Goal: Information Seeking & Learning: Learn about a topic

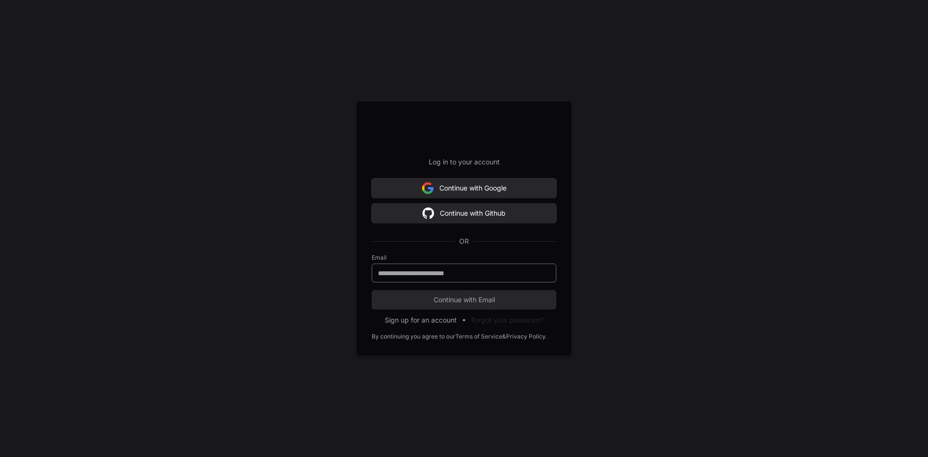
click at [393, 272] on input "email" at bounding box center [464, 273] width 172 height 10
type input "**********"
click at [461, 301] on span "Continue with Email" at bounding box center [464, 300] width 185 height 10
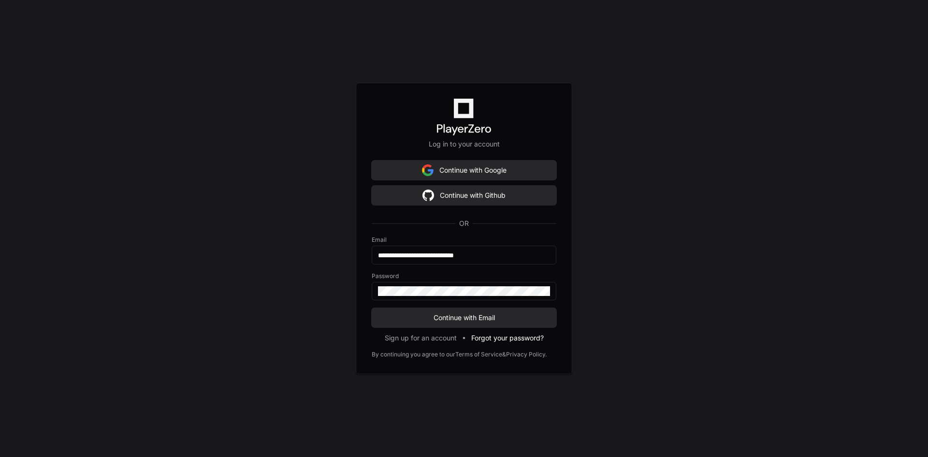
click at [510, 335] on button "Forgot your password?" at bounding box center [507, 338] width 72 height 10
click at [468, 316] on span "Continue with Email" at bounding box center [464, 318] width 185 height 10
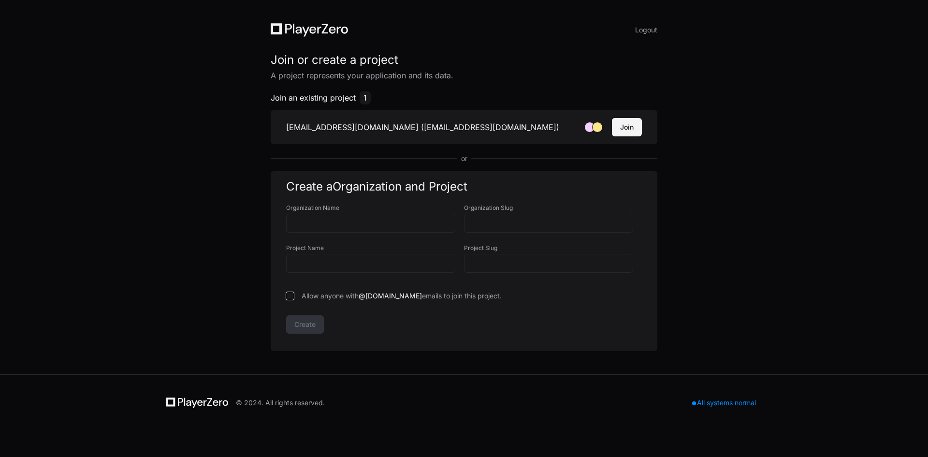
click at [626, 128] on button "Join" at bounding box center [627, 127] width 30 height 18
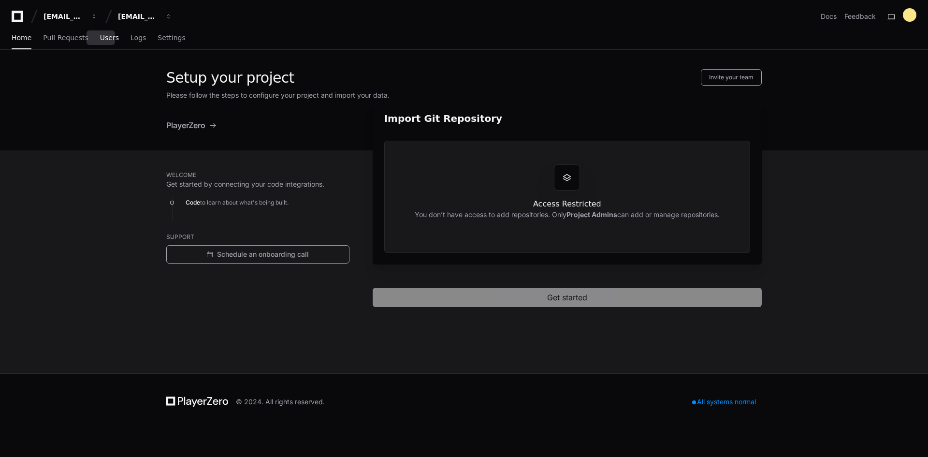
click at [100, 37] on span "Users" at bounding box center [109, 38] width 19 height 6
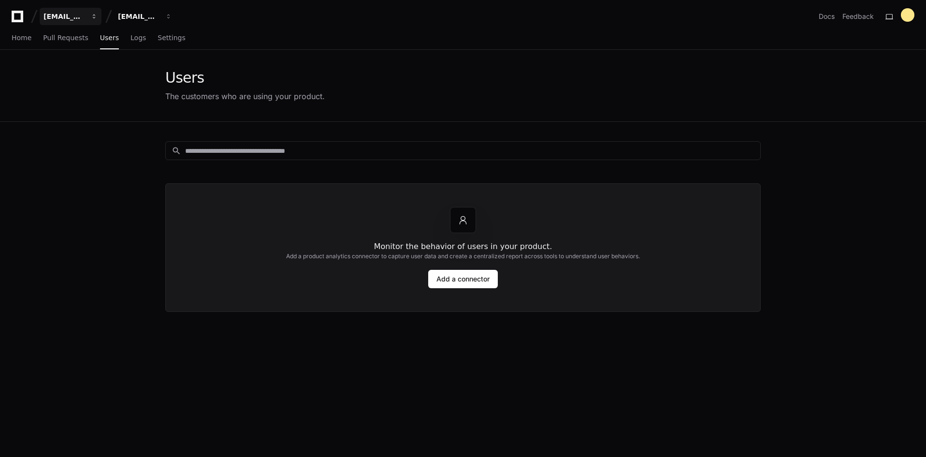
click at [72, 16] on div "[EMAIL_ADDRESS][DOMAIN_NAME]" at bounding box center [64, 17] width 42 height 10
click at [293, 285] on div "Monitor the behavior of users in your product. Add a product analytics connecto…" at bounding box center [462, 247] width 595 height 129
click at [912, 13] on div at bounding box center [908, 15] width 14 height 14
click at [839, 115] on button "Log Out" at bounding box center [869, 123] width 60 height 16
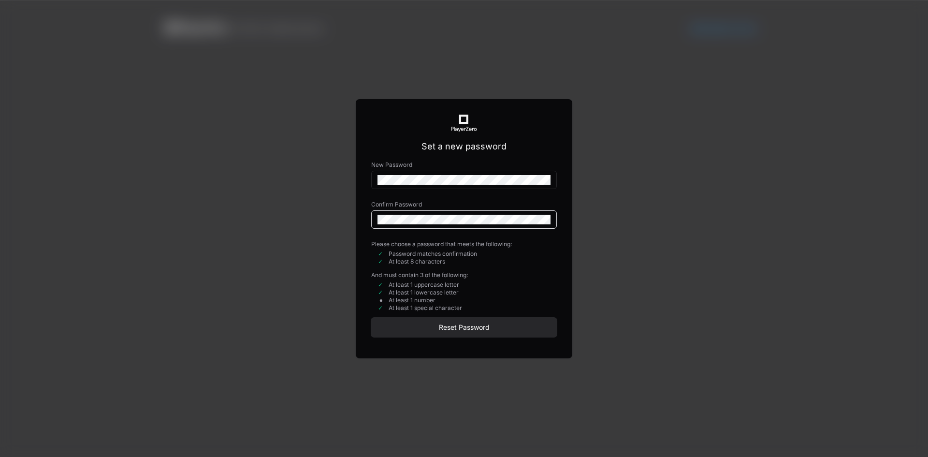
click at [319, 188] on div "Set a new password New Password Confirm Password Please choose a password that …" at bounding box center [464, 228] width 928 height 457
click at [298, 223] on div "Set a new password New Password Confirm Password Please choose a password that …" at bounding box center [464, 228] width 928 height 457
click at [454, 325] on span "Reset Password" at bounding box center [464, 327] width 186 height 10
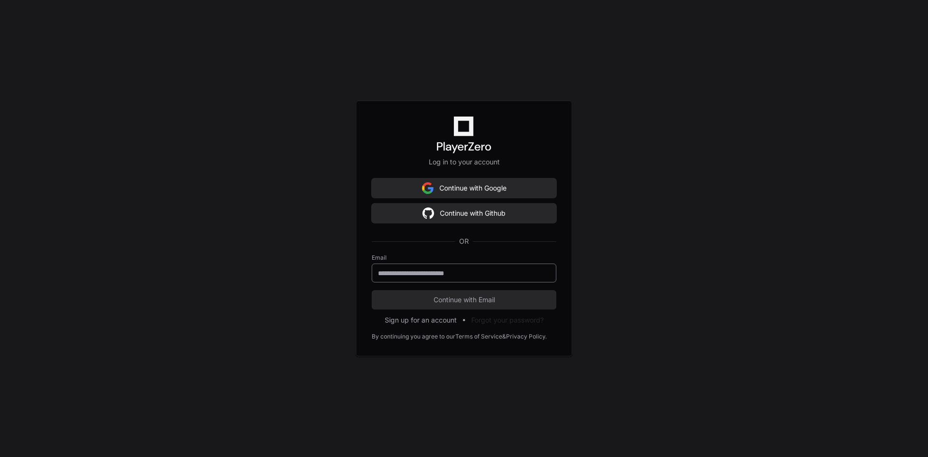
click at [404, 275] on input "email" at bounding box center [464, 273] width 172 height 10
type input "**********"
click at [458, 300] on span "Continue with Email" at bounding box center [464, 300] width 185 height 10
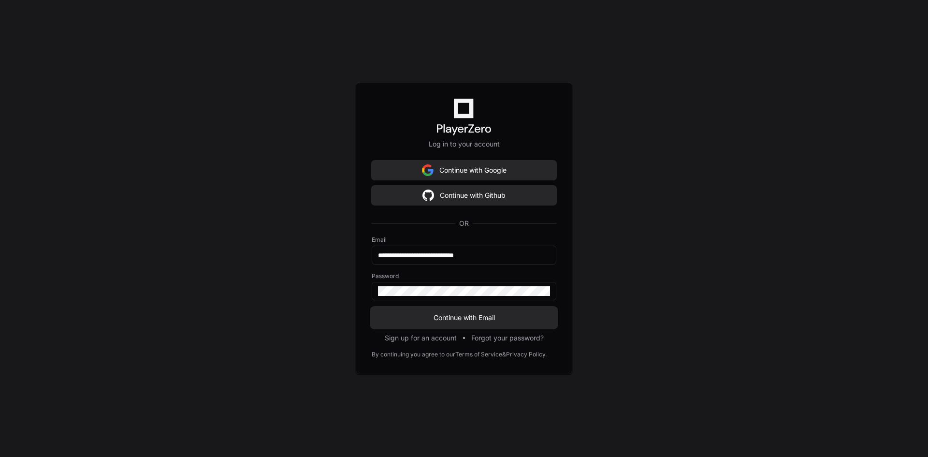
click at [448, 318] on span "Continue with Email" at bounding box center [464, 318] width 185 height 10
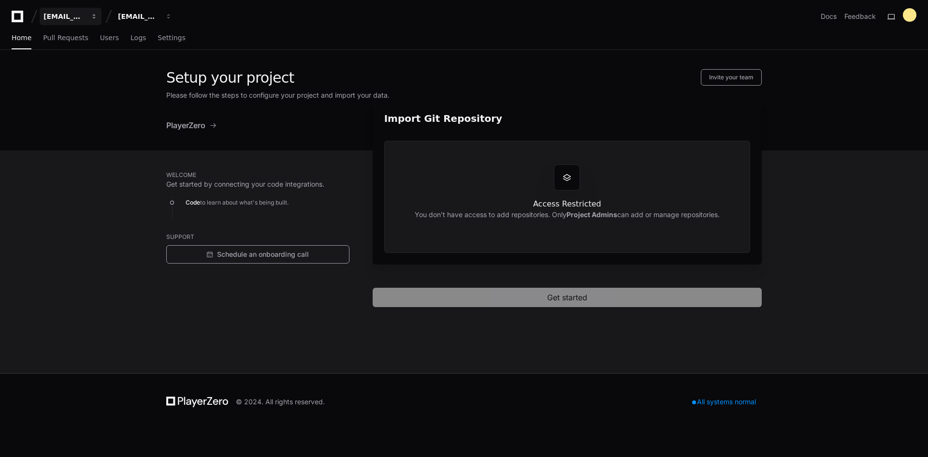
click at [76, 15] on div "[EMAIL_ADDRESS][DOMAIN_NAME]" at bounding box center [64, 17] width 42 height 10
click at [90, 49] on span at bounding box center [87, 51] width 8 height 8
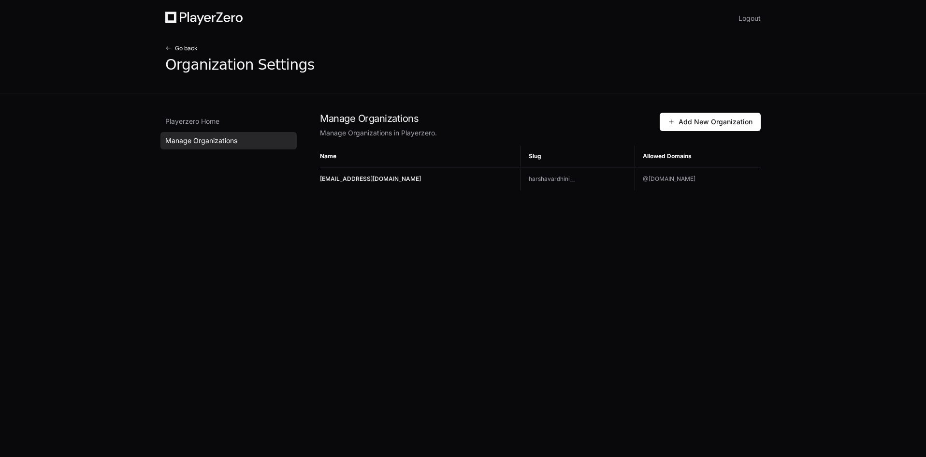
click at [171, 46] on span at bounding box center [168, 48] width 6 height 6
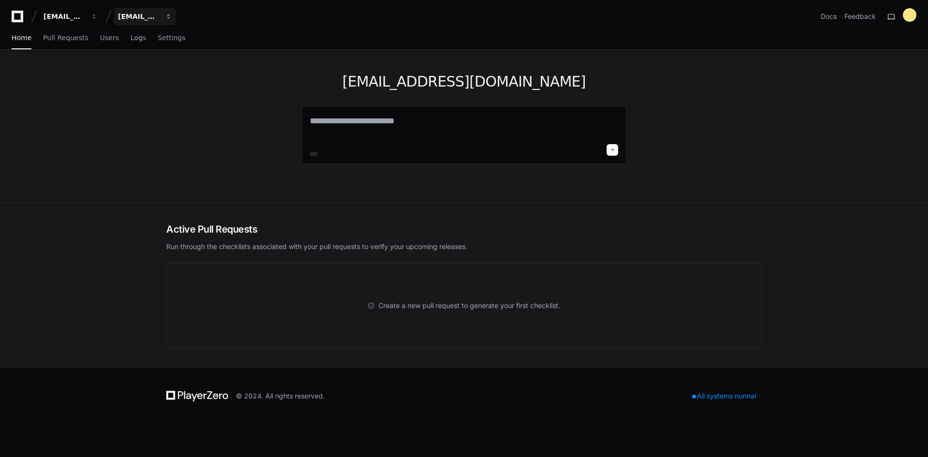
click at [152, 14] on div "[EMAIL_ADDRESS][DOMAIN_NAME]" at bounding box center [139, 17] width 42 height 10
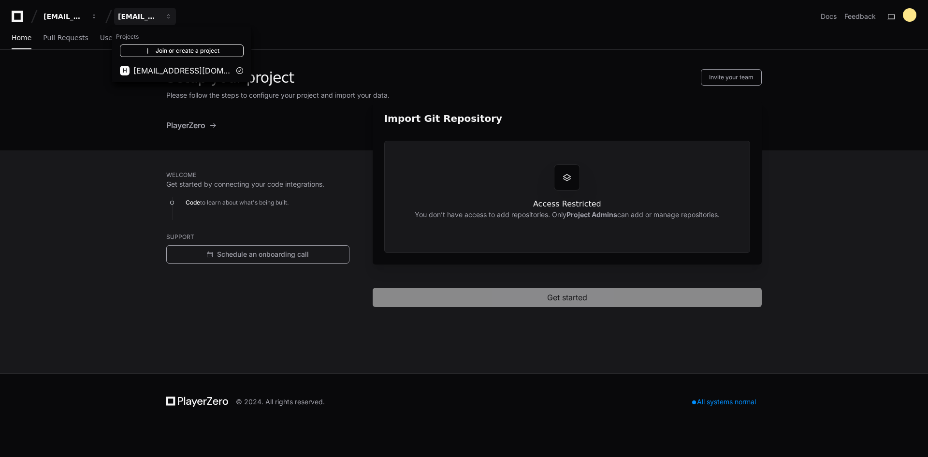
click at [168, 51] on link "Join or create a project" at bounding box center [182, 50] width 124 height 13
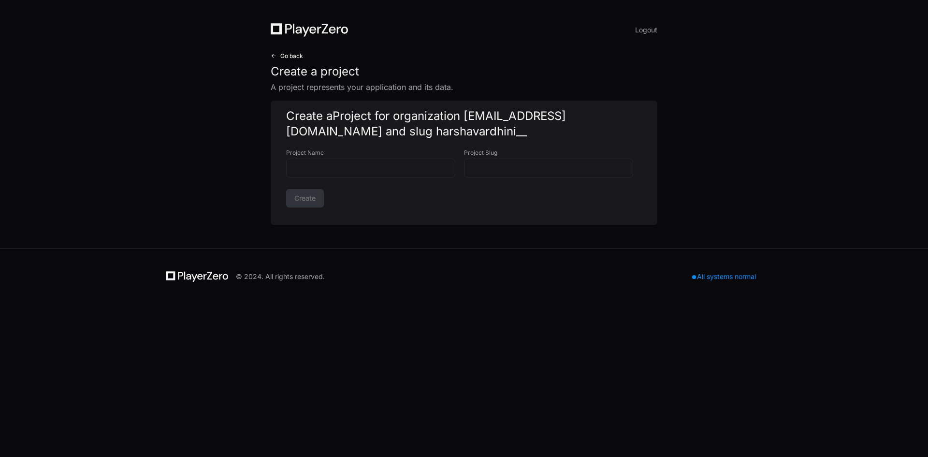
click at [271, 56] on span at bounding box center [274, 56] width 6 height 6
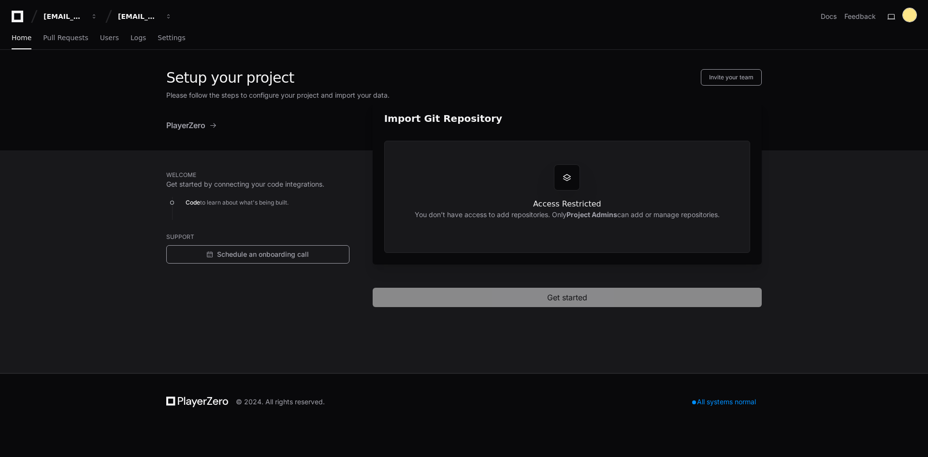
click at [906, 16] on div at bounding box center [910, 15] width 14 height 14
click at [841, 115] on button "Log Out" at bounding box center [871, 123] width 60 height 16
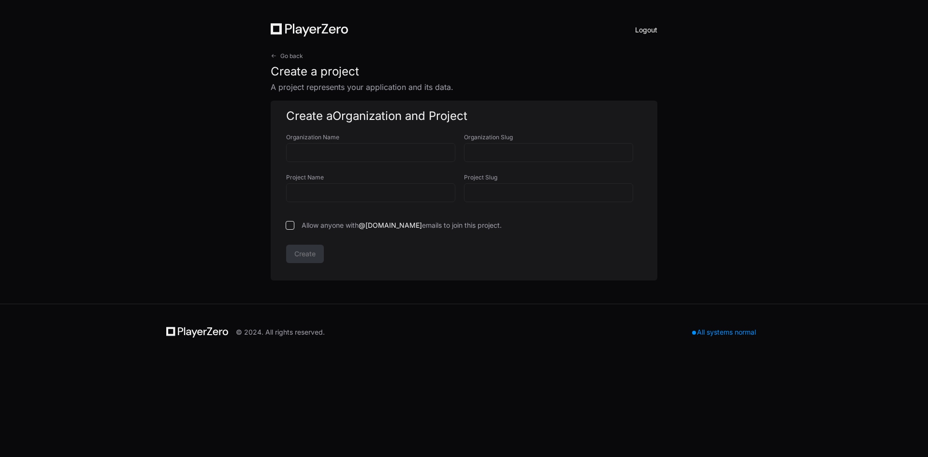
click at [647, 28] on button "Logout" at bounding box center [646, 30] width 22 height 14
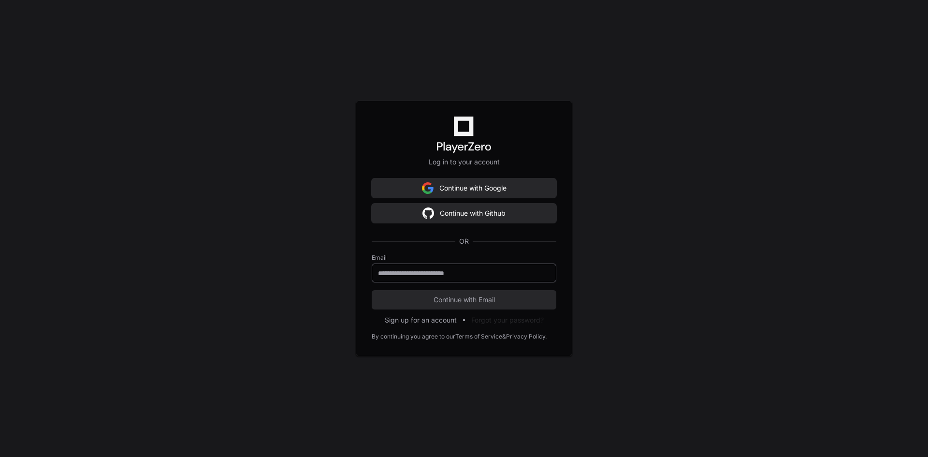
click at [400, 277] on input "email" at bounding box center [464, 273] width 172 height 10
type input "**********"
click at [438, 299] on span "Continue with Email" at bounding box center [464, 300] width 185 height 10
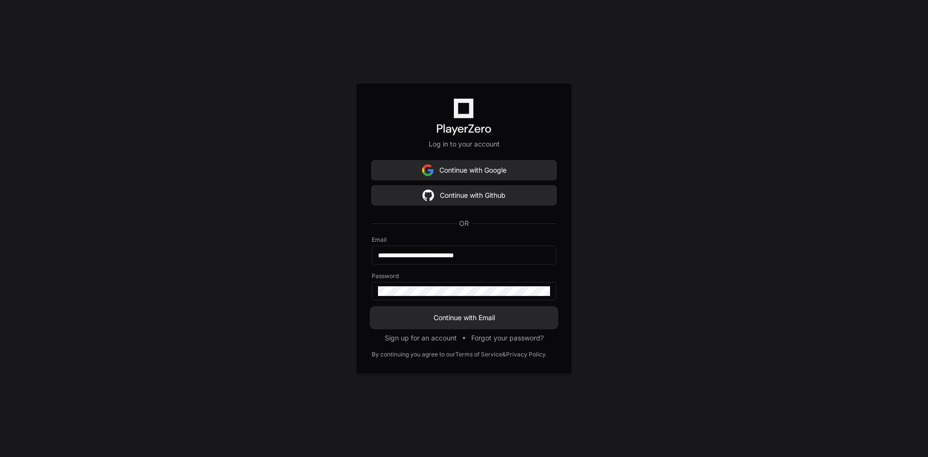
click at [454, 318] on span "Continue with Email" at bounding box center [464, 318] width 185 height 10
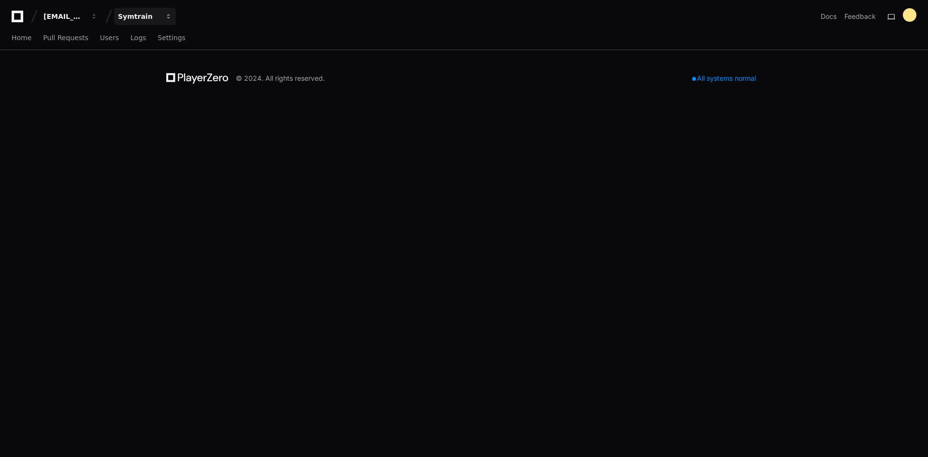
click at [141, 16] on div "Symtrain" at bounding box center [139, 17] width 42 height 10
click at [137, 13] on div "Symtrain" at bounding box center [139, 17] width 42 height 10
click at [149, 16] on div "Symtrain" at bounding box center [139, 17] width 42 height 10
click at [141, 13] on div "Symtrain" at bounding box center [139, 17] width 42 height 10
click at [158, 38] on span "Settings" at bounding box center [172, 38] width 28 height 6
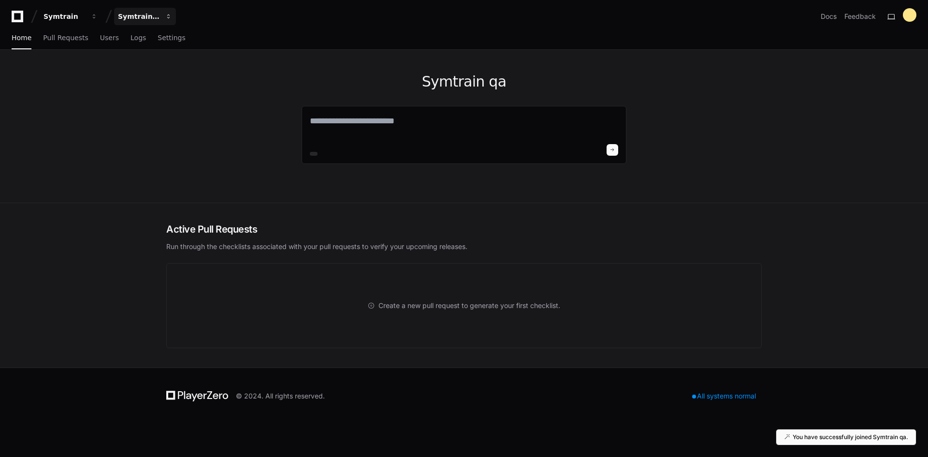
click at [129, 15] on div "Symtrain qa" at bounding box center [139, 17] width 42 height 10
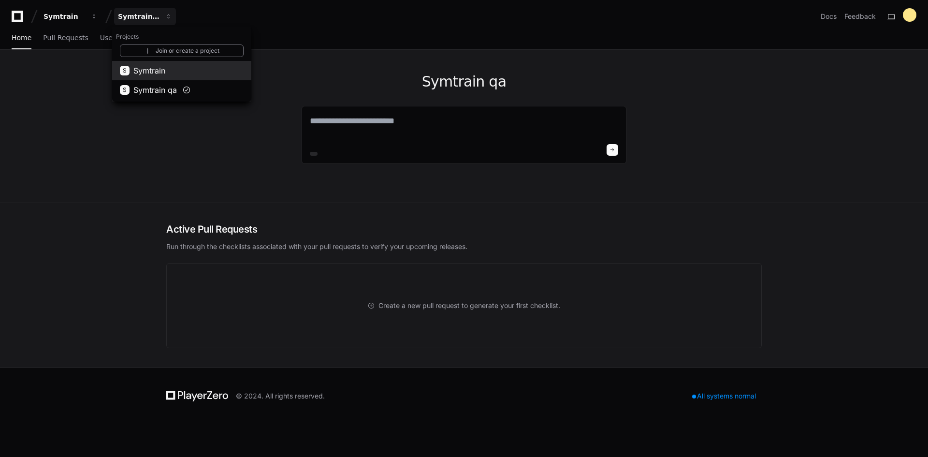
click at [141, 70] on span "Symtrain" at bounding box center [149, 71] width 32 height 12
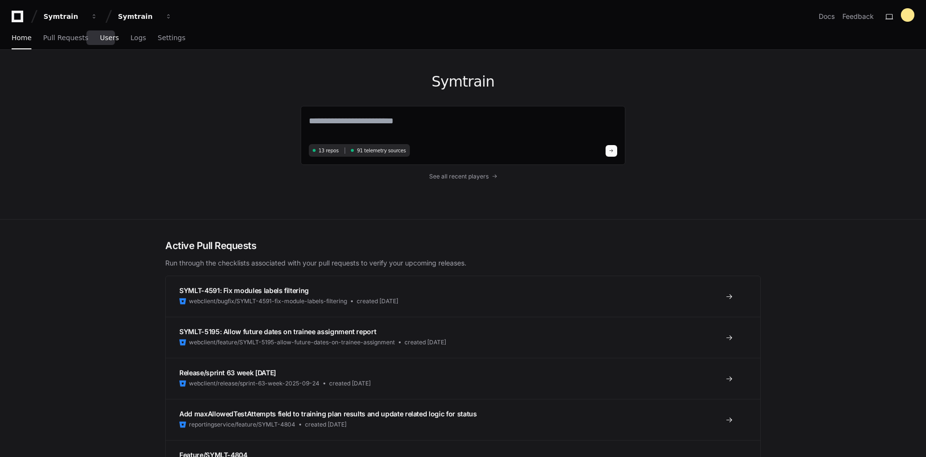
click at [100, 38] on span "Users" at bounding box center [109, 38] width 19 height 6
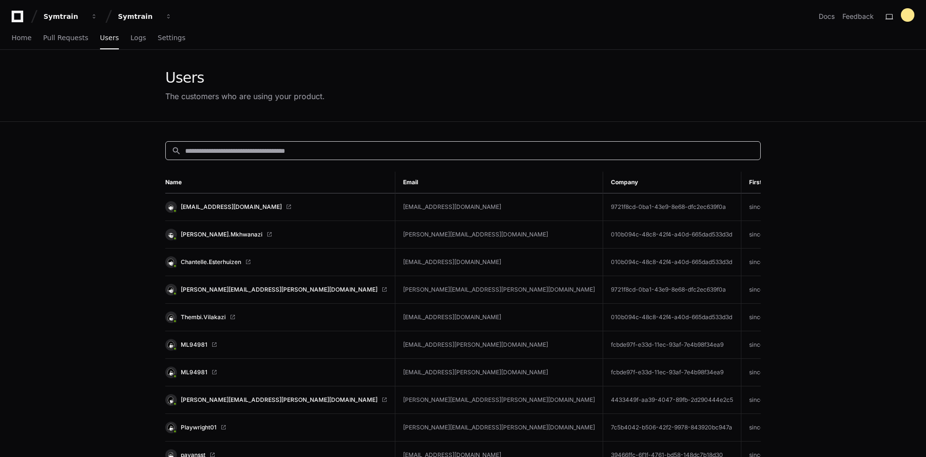
click at [228, 148] on input at bounding box center [469, 151] width 569 height 10
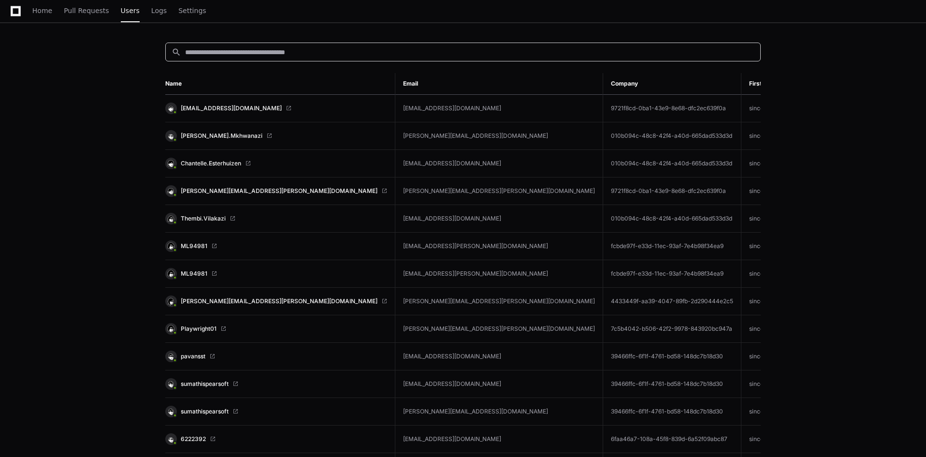
scroll to position [145, 0]
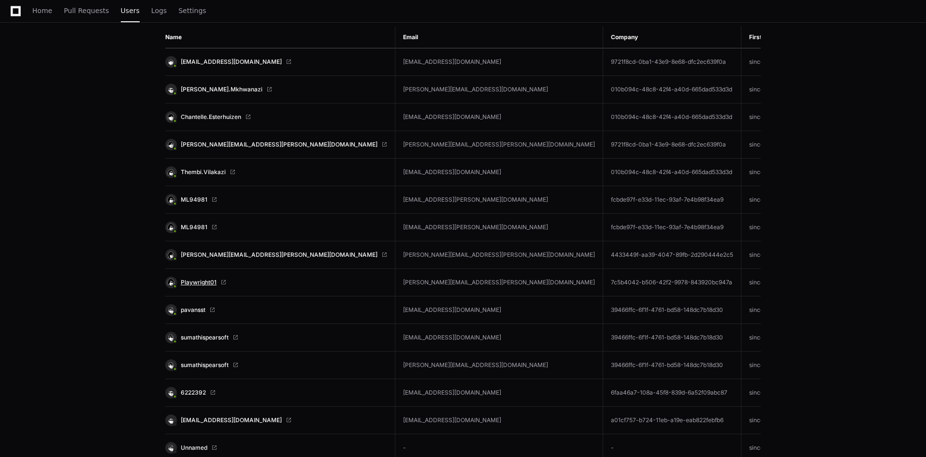
click at [198, 282] on span "Playwright01" at bounding box center [199, 282] width 36 height 8
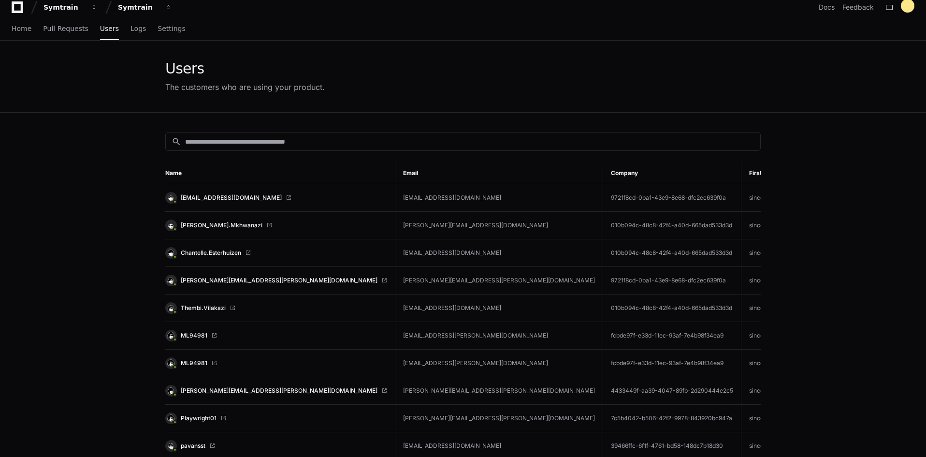
scroll to position [0, 0]
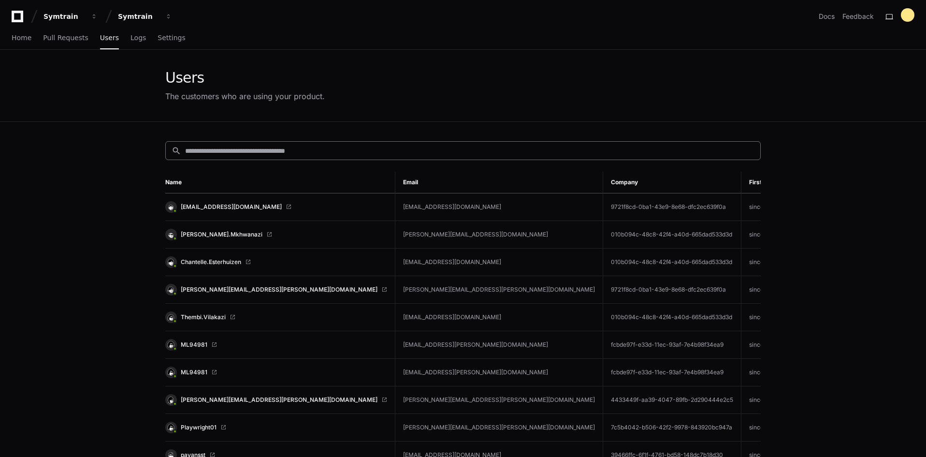
click at [208, 149] on input at bounding box center [469, 151] width 569 height 10
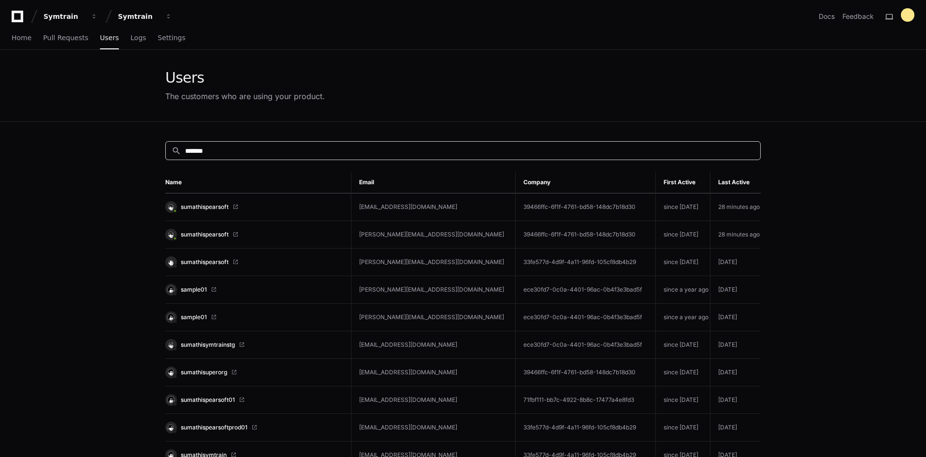
click at [218, 154] on input "*******" at bounding box center [469, 151] width 569 height 10
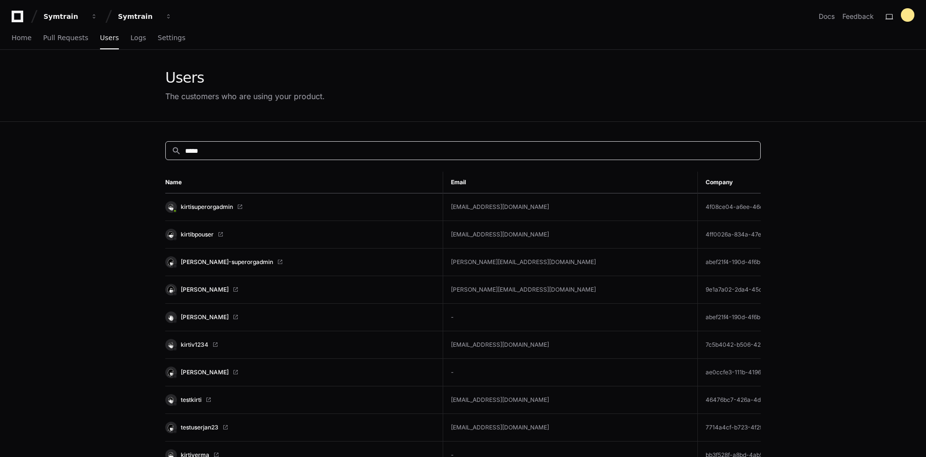
type input "*****"
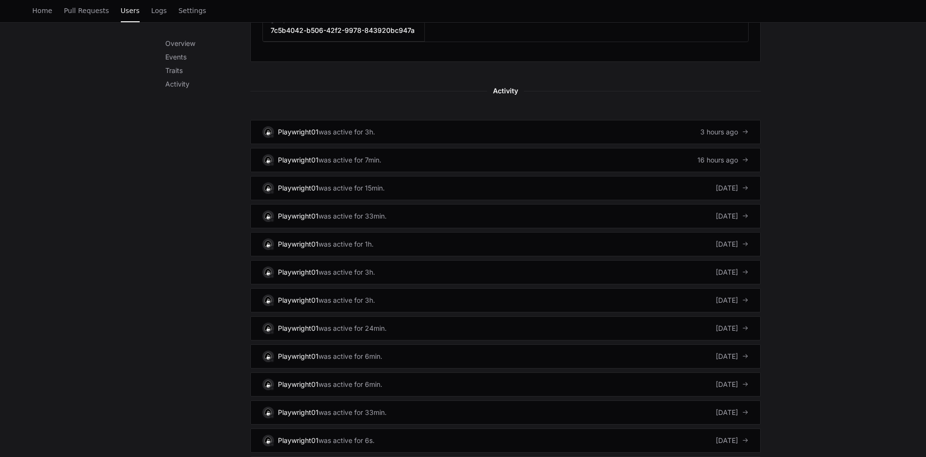
scroll to position [676, 0]
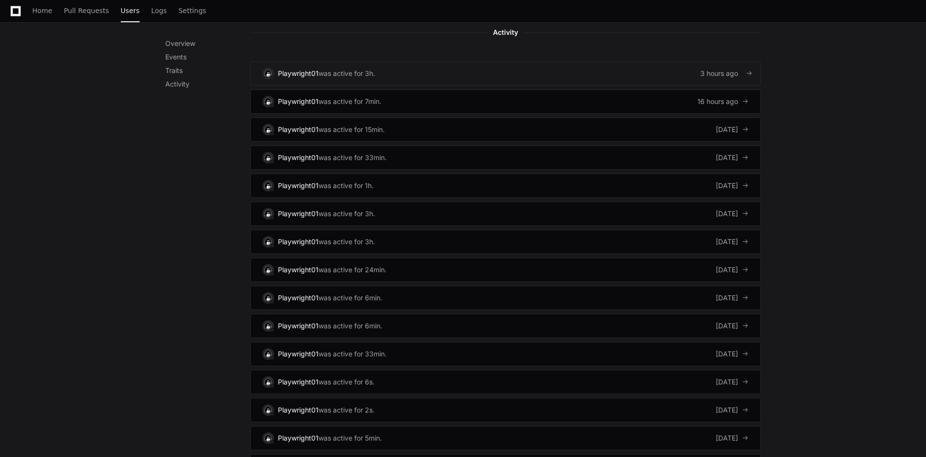
click at [413, 66] on link "Playwright01 was active for 3h. 3 hours ago" at bounding box center [505, 73] width 510 height 24
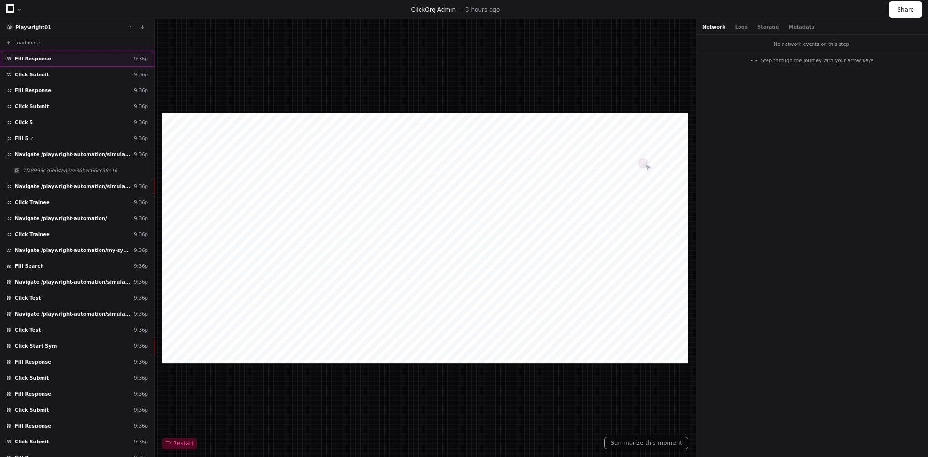
click at [40, 57] on span "Fill Response" at bounding box center [33, 58] width 36 height 7
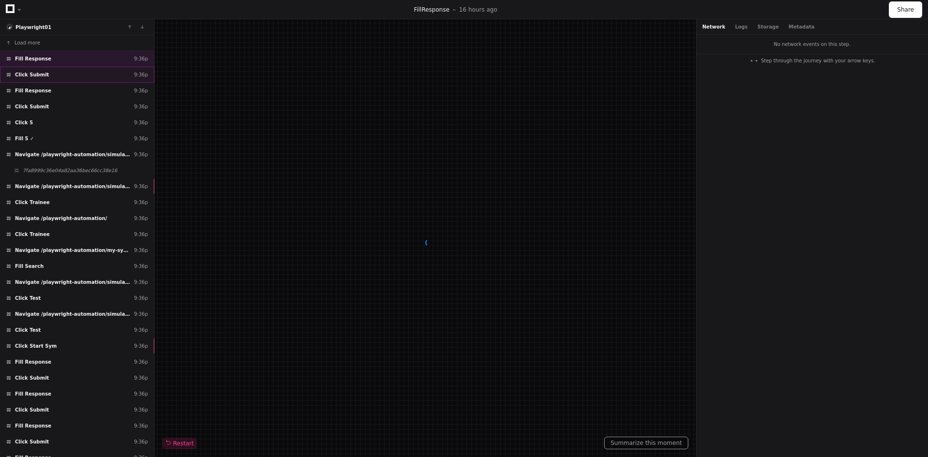
click at [32, 79] on div "Click Submit 9:36p" at bounding box center [77, 75] width 154 height 16
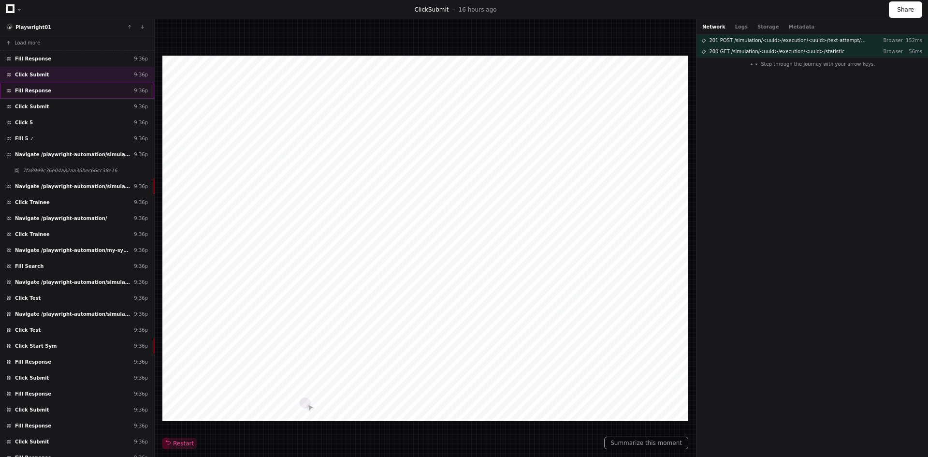
click at [31, 88] on span "Fill Response" at bounding box center [33, 90] width 36 height 7
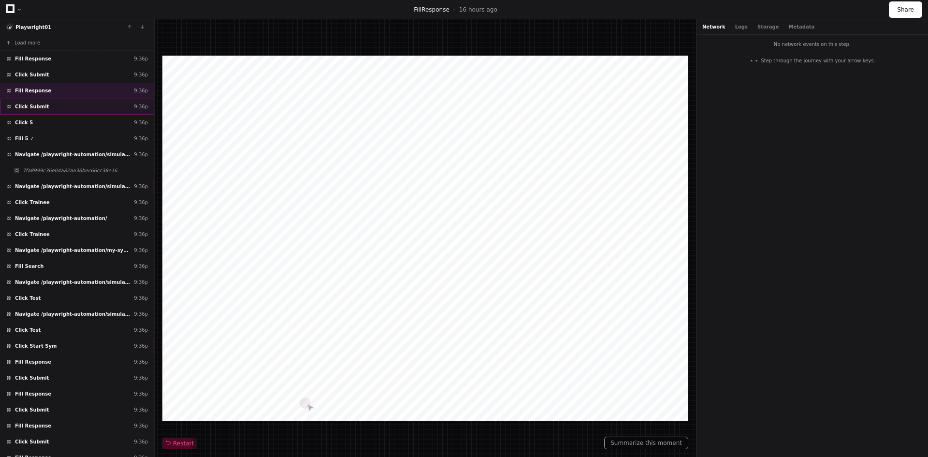
click at [35, 106] on span "Click Submit" at bounding box center [32, 106] width 34 height 7
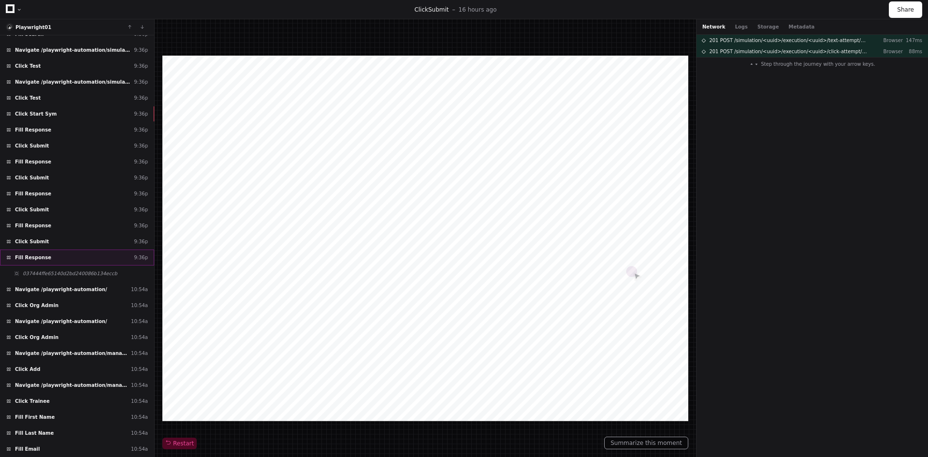
scroll to position [99, 0]
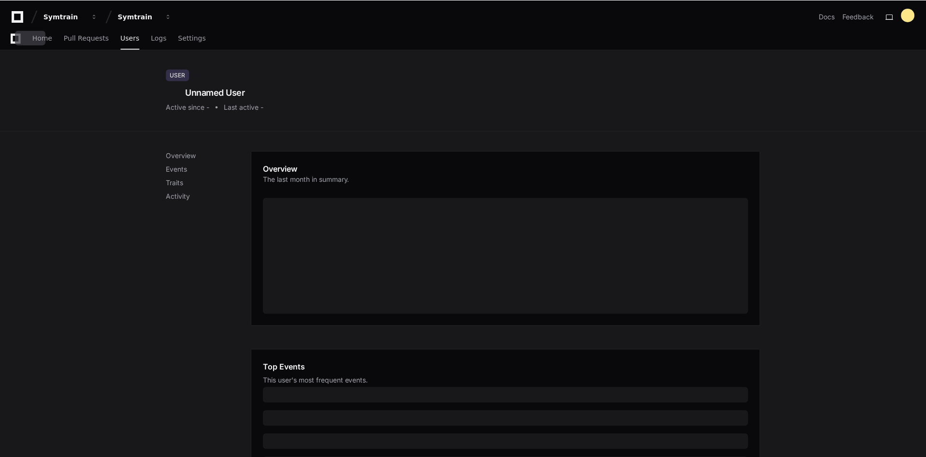
scroll to position [249, 0]
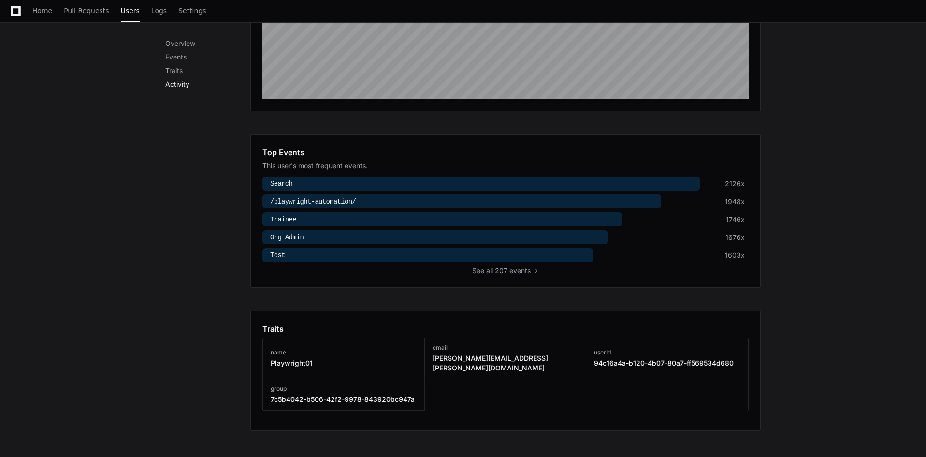
click at [178, 81] on p "Activity" at bounding box center [207, 84] width 85 height 10
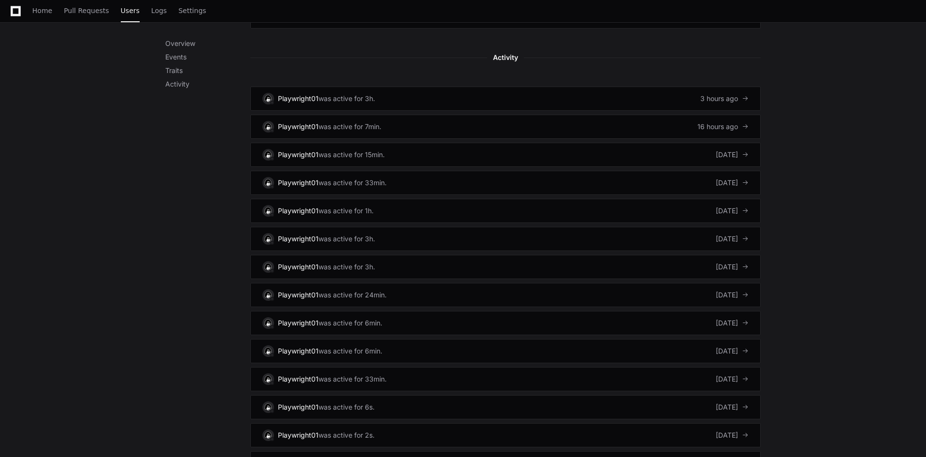
scroll to position [579, 0]
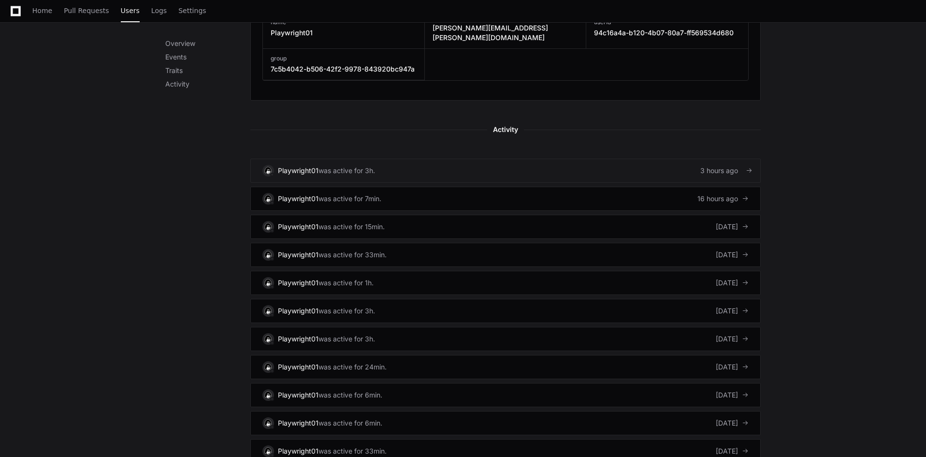
click at [705, 166] on div "3 hours ago" at bounding box center [724, 171] width 48 height 10
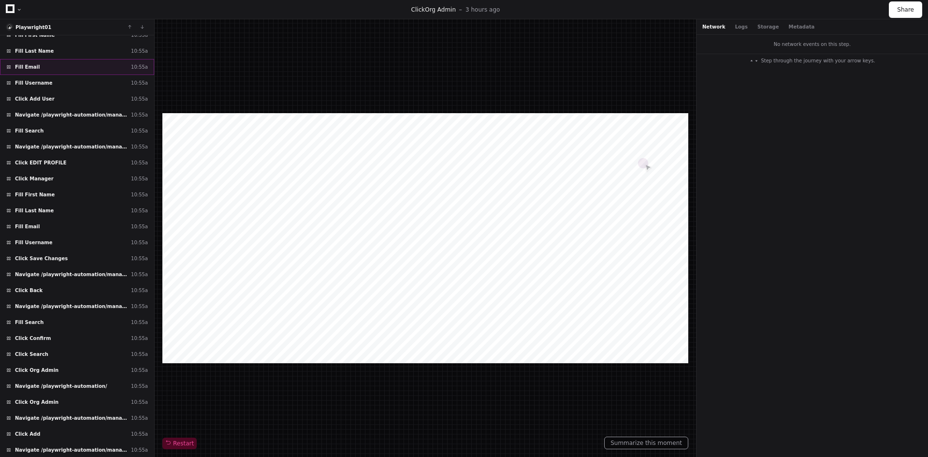
scroll to position [1538, 0]
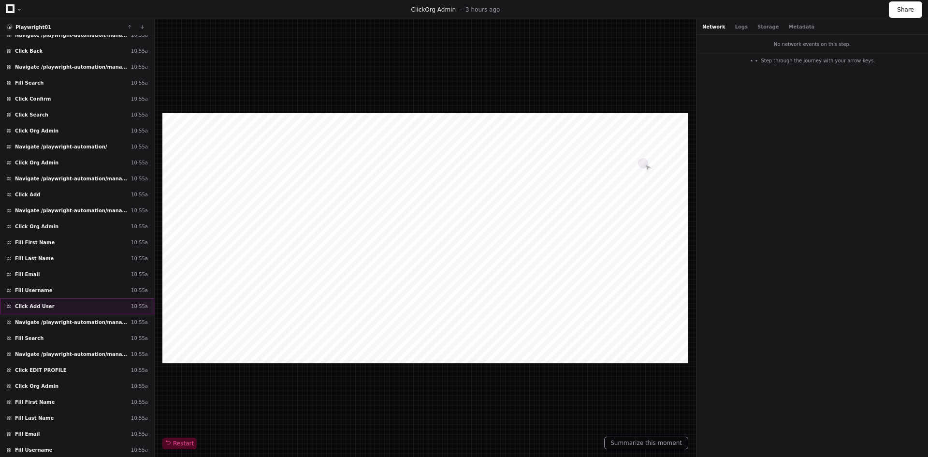
click at [29, 305] on span "Click Add User" at bounding box center [35, 305] width 40 height 7
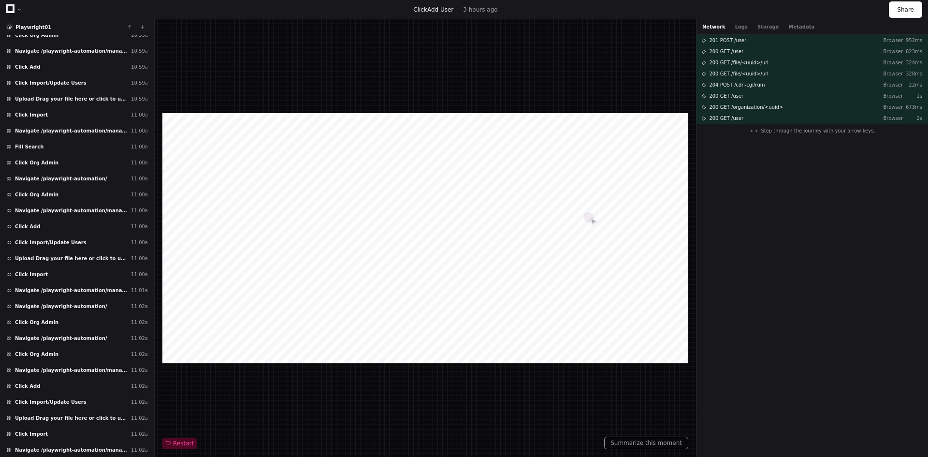
scroll to position [4648, 0]
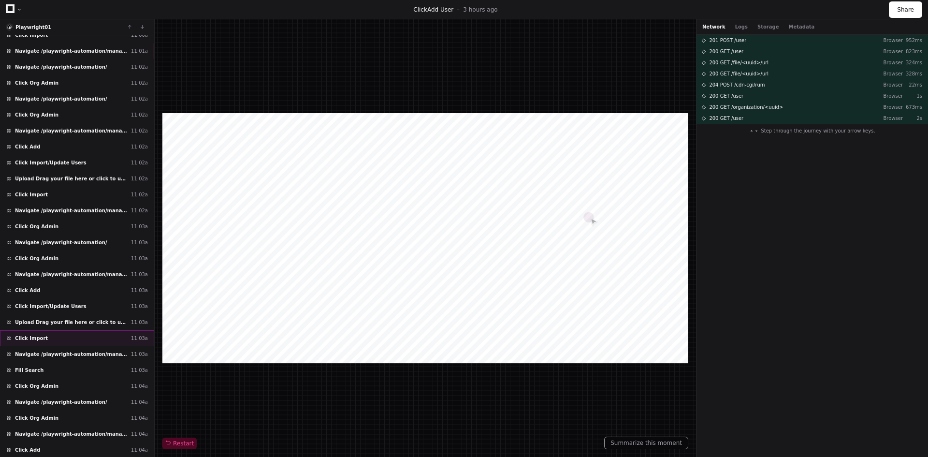
click at [24, 336] on span "Click Import" at bounding box center [31, 337] width 33 height 7
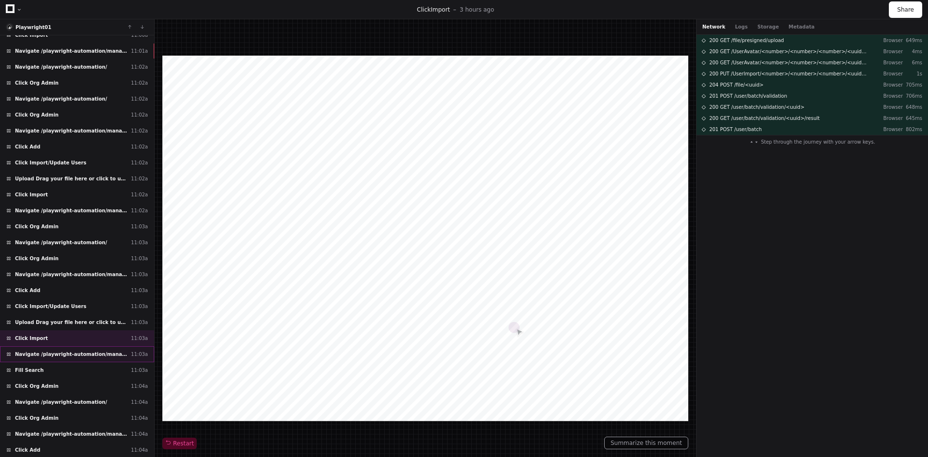
click at [28, 354] on span "Navigate /playwright-automation/management" at bounding box center [71, 353] width 112 height 7
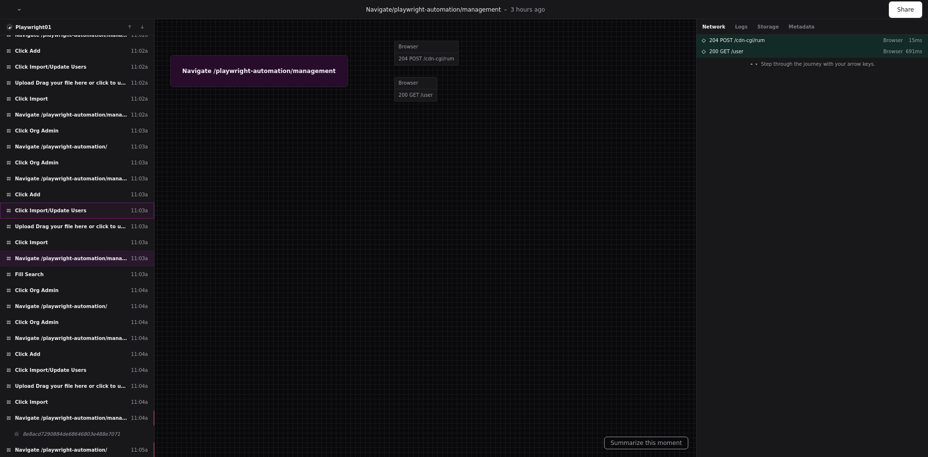
scroll to position [4744, 0]
click at [34, 274] on span "Fill Search" at bounding box center [29, 273] width 29 height 7
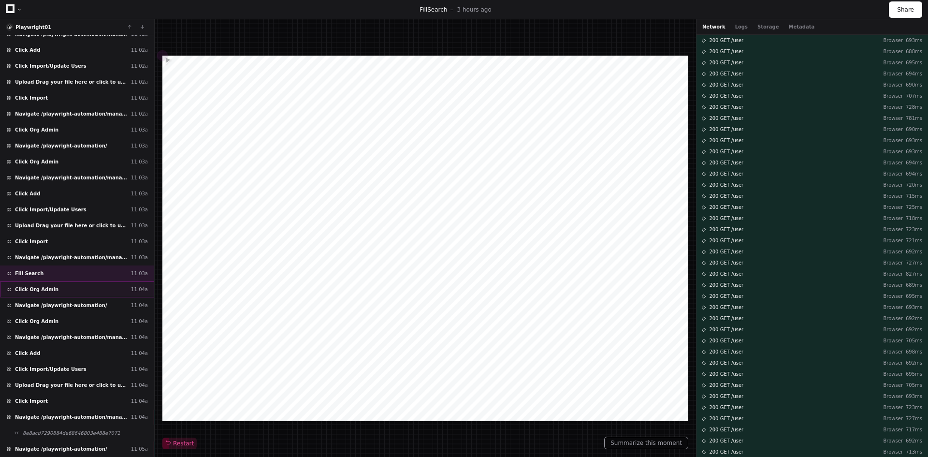
click at [30, 290] on span "Click Org Admin" at bounding box center [36, 289] width 43 height 7
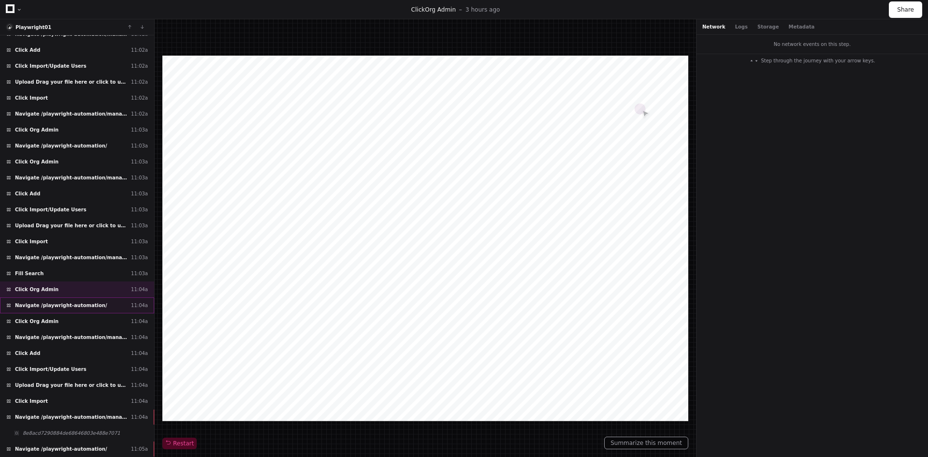
click at [26, 307] on span "Navigate /playwright-automation/" at bounding box center [61, 304] width 92 height 7
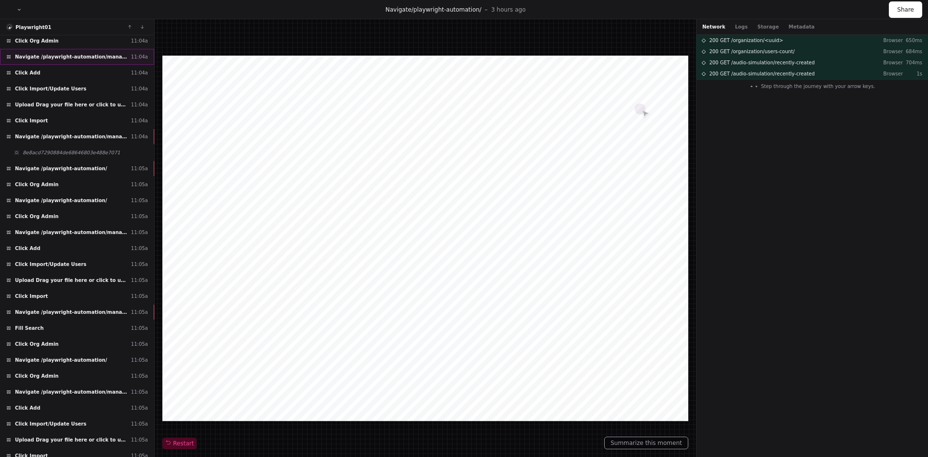
scroll to position [5032, 0]
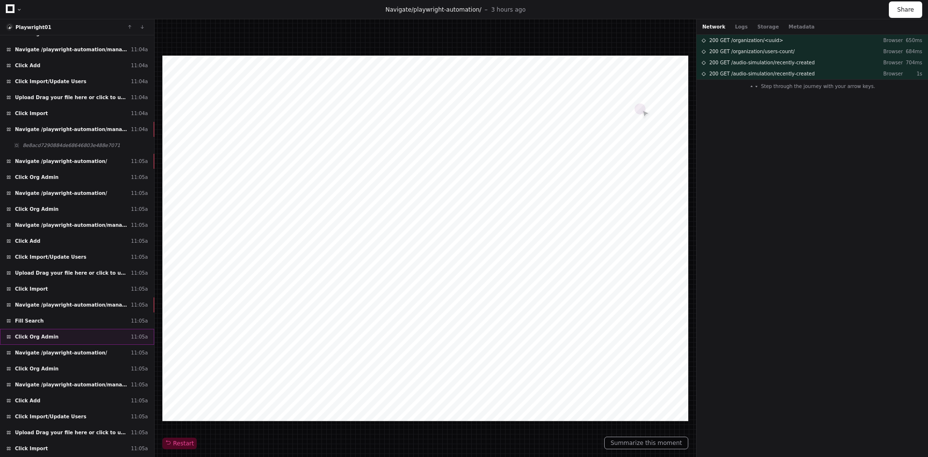
click at [32, 334] on span "Click Org Admin" at bounding box center [36, 336] width 43 height 7
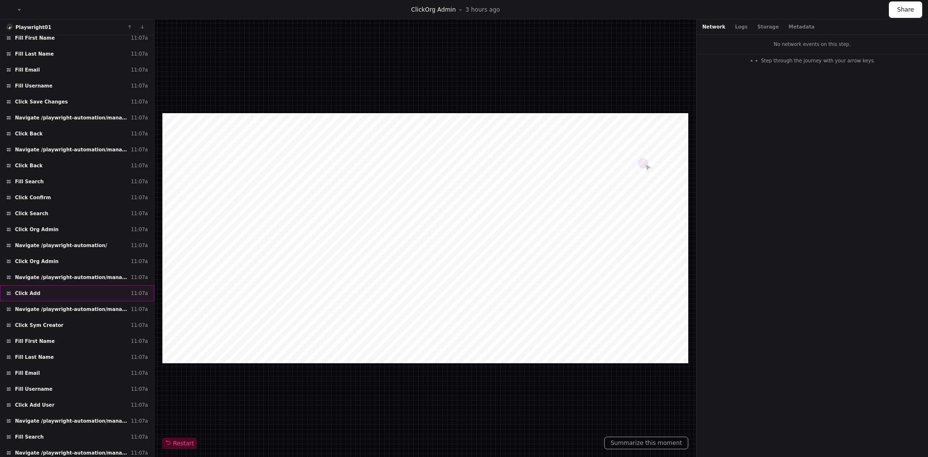
scroll to position [6037, 0]
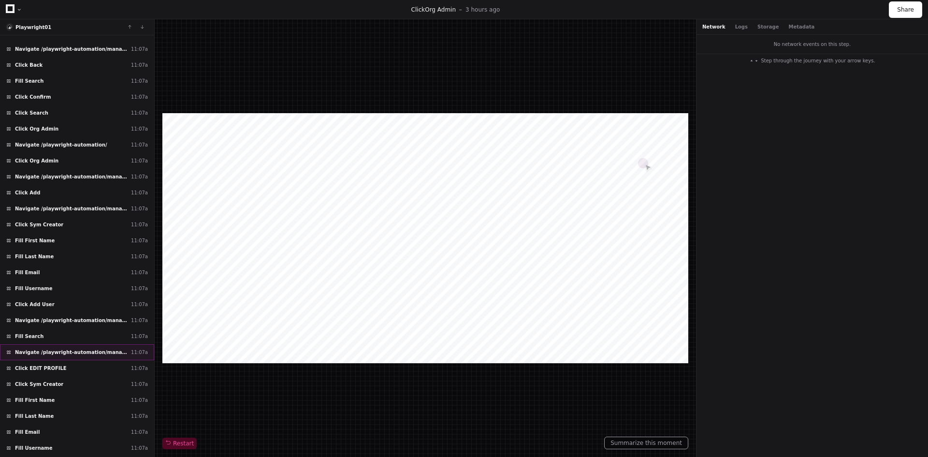
click at [49, 350] on span "Navigate /playwright-automation/management/*/userProfile" at bounding box center [71, 351] width 112 height 7
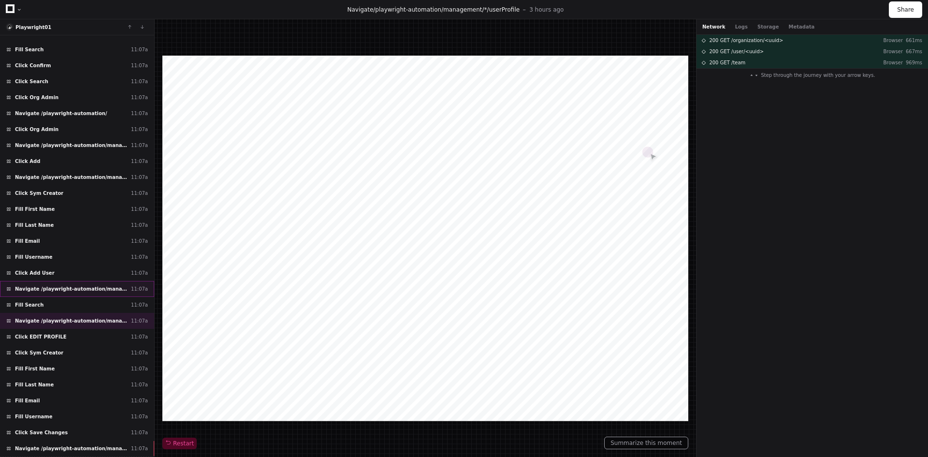
scroll to position [6083, 0]
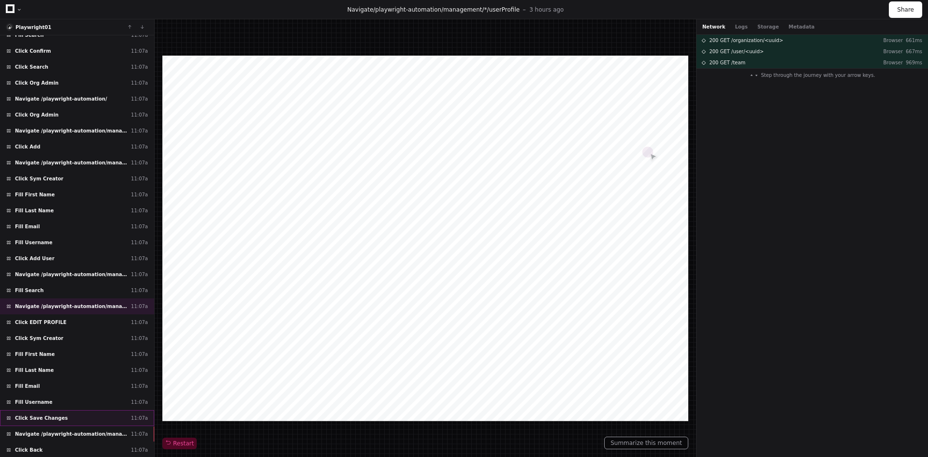
click at [39, 413] on div "Click Save Changes 11:07a" at bounding box center [77, 418] width 154 height 16
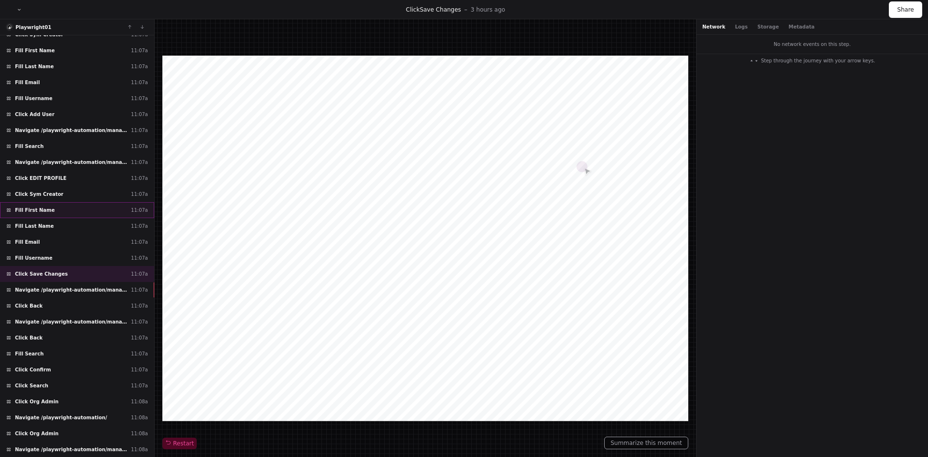
scroll to position [6322, 0]
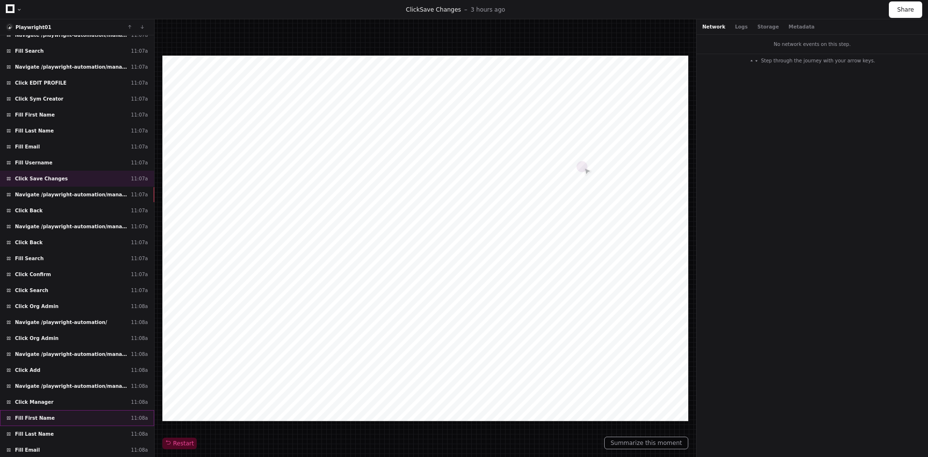
click at [36, 416] on span "Fill First Name" at bounding box center [35, 417] width 40 height 7
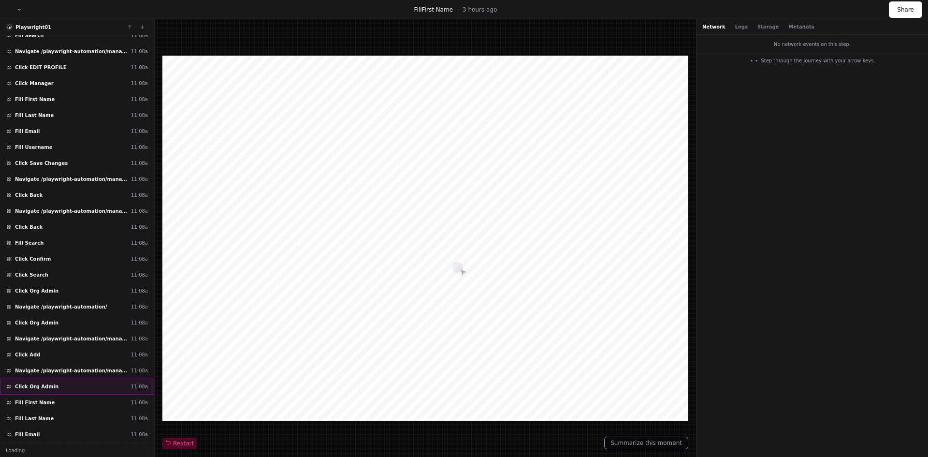
scroll to position [6800, 0]
click at [43, 387] on span "Click Org Admin" at bounding box center [36, 385] width 43 height 7
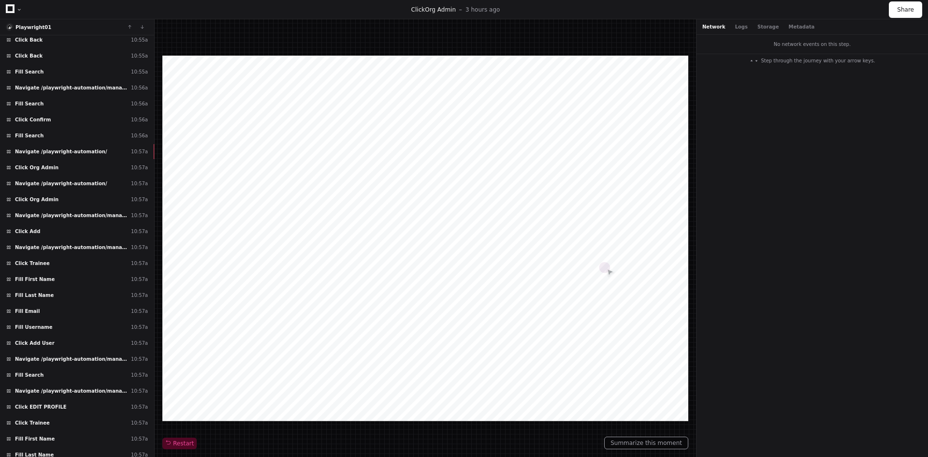
scroll to position [2210, 0]
